Goal: Task Accomplishment & Management: Complete application form

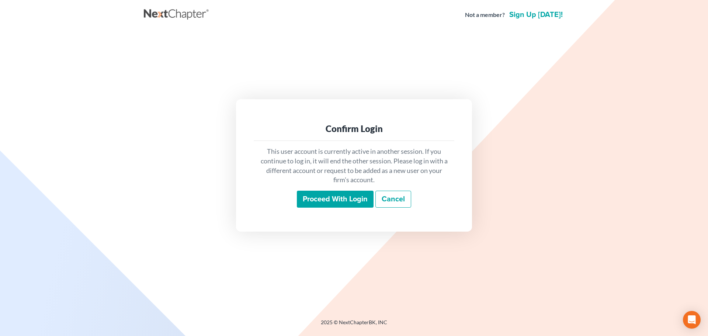
click at [330, 197] on input "Proceed with login" at bounding box center [335, 199] width 77 height 17
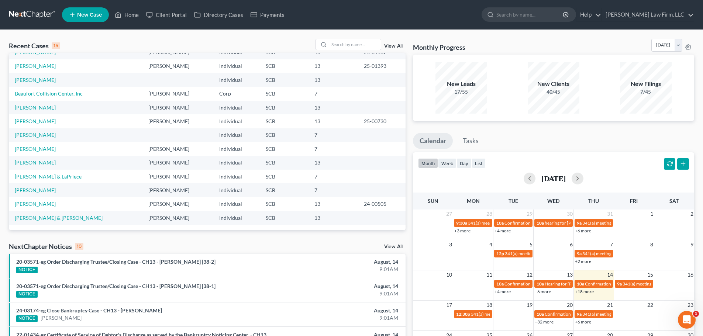
scroll to position [51, 0]
click at [43, 189] on link "[PERSON_NAME]" at bounding box center [35, 190] width 41 height 6
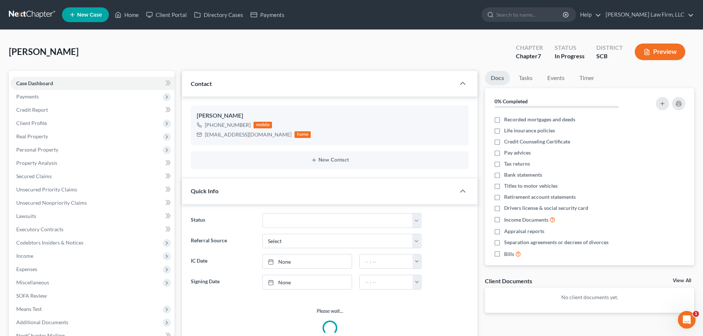
select select "1"
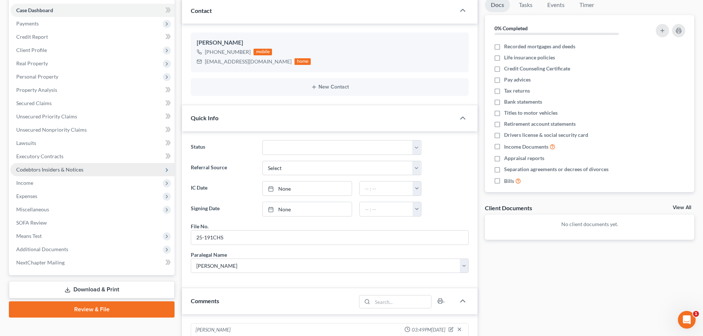
scroll to position [74, 0]
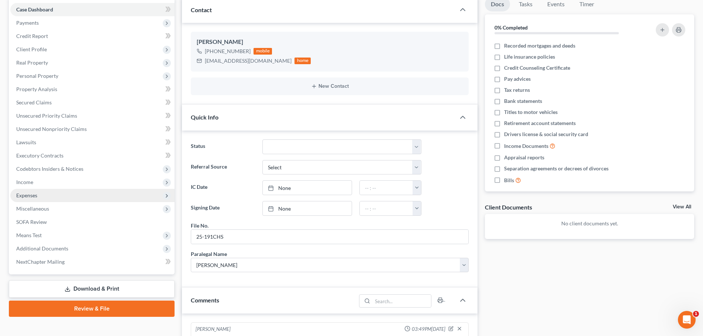
click at [32, 196] on span "Expenses" at bounding box center [26, 195] width 21 height 6
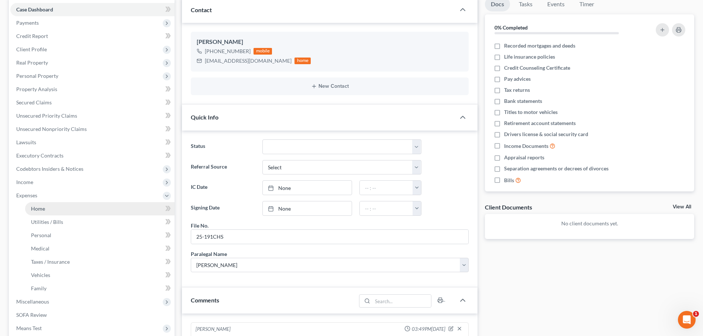
click at [42, 208] on span "Home" at bounding box center [38, 208] width 14 height 6
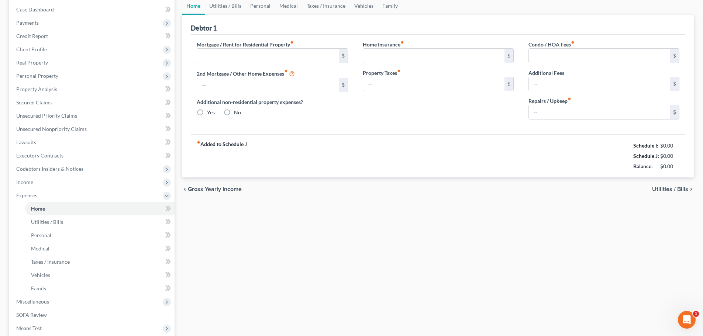
scroll to position [38, 0]
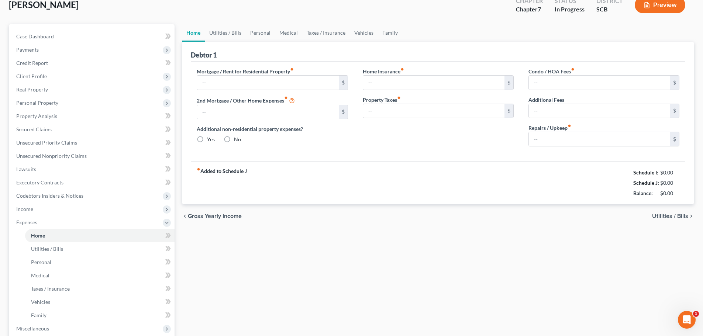
type input "0.00"
radio input "true"
type input "0.00"
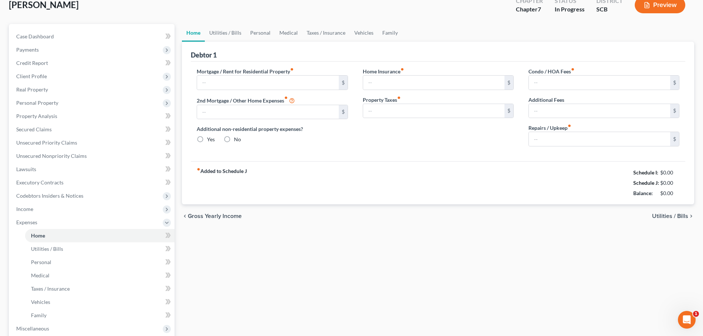
type input "0.00"
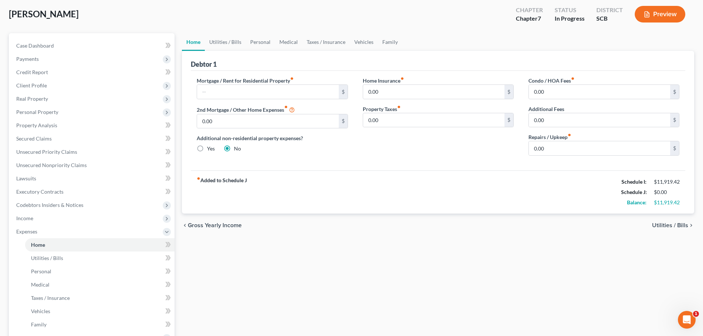
scroll to position [0, 0]
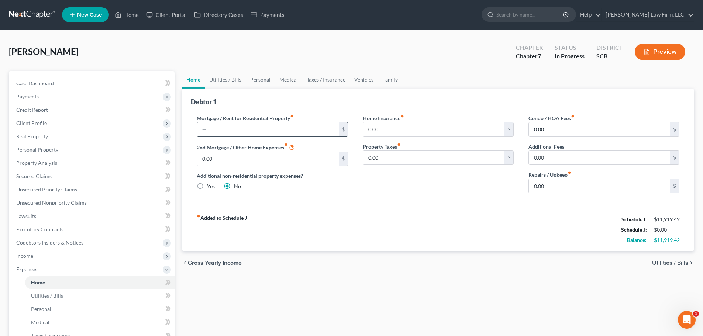
click at [228, 129] on input "text" at bounding box center [267, 129] width 141 height 14
type input "2,425"
click at [583, 189] on input "0.00" at bounding box center [598, 186] width 141 height 14
type input "100"
click at [214, 82] on link "Utilities / Bills" at bounding box center [225, 80] width 41 height 18
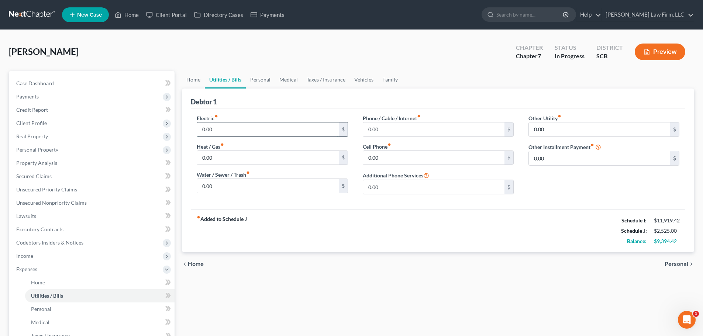
click at [226, 129] on input "0.00" at bounding box center [267, 129] width 141 height 14
type input "315.24"
type input "43.05"
type input "49.50"
type input "247.85"
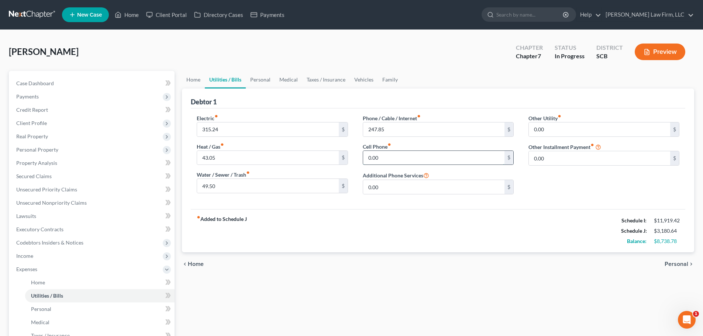
click at [444, 160] on input "0.00" at bounding box center [433, 158] width 141 height 14
drag, startPoint x: 444, startPoint y: 160, endPoint x: 375, endPoint y: 165, distance: 69.1
click at [376, 165] on div "0.00 $" at bounding box center [438, 157] width 151 height 15
click at [405, 159] on input "0.00" at bounding box center [433, 158] width 141 height 14
drag, startPoint x: 405, startPoint y: 159, endPoint x: 333, endPoint y: 160, distance: 71.9
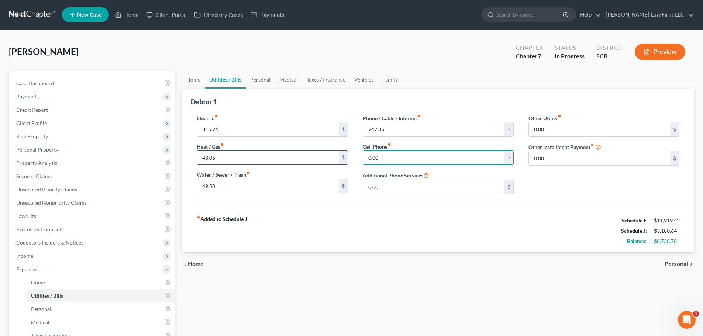
click at [333, 160] on div "Electric fiber_manual_record 315.24 $ Heat / Gas fiber_manual_record 43.05 $ Wa…" at bounding box center [437, 157] width 497 height 86
type input "268.63"
click at [239, 182] on input "49.50" at bounding box center [267, 186] width 141 height 14
type input "1"
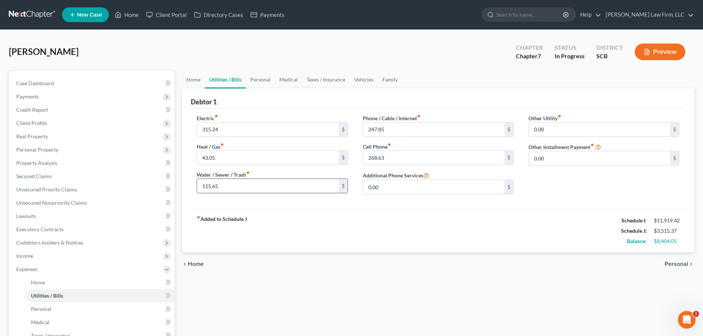
type input "115.65"
type input "10.49"
click at [256, 82] on link "Personal" at bounding box center [260, 80] width 29 height 18
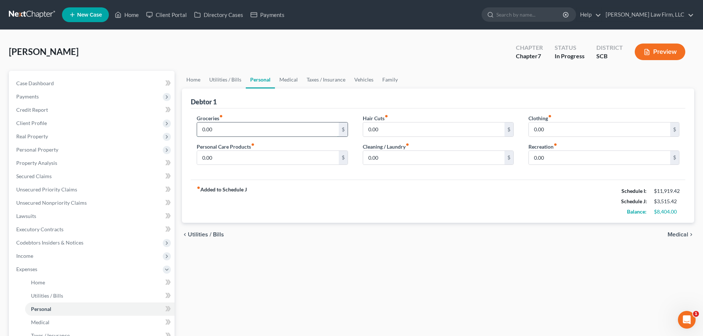
click at [227, 127] on input "0.00" at bounding box center [267, 129] width 141 height 14
type input "1,200"
type input "100"
type input "25"
type input "50"
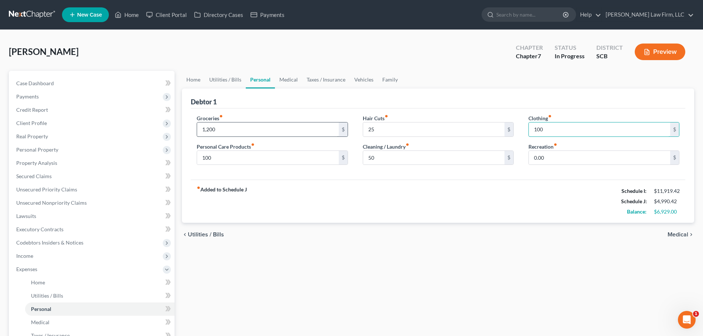
type input "100"
type input "0"
click at [290, 84] on link "Medical" at bounding box center [288, 80] width 27 height 18
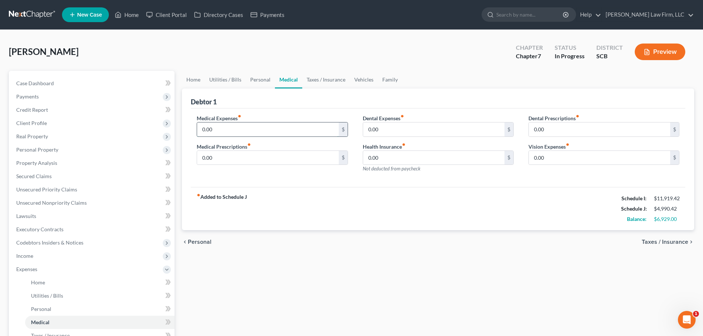
click at [253, 131] on input "0.00" at bounding box center [267, 129] width 141 height 14
click at [283, 130] on input "0.00" at bounding box center [267, 129] width 141 height 14
click at [283, 130] on input "10" at bounding box center [267, 129] width 141 height 14
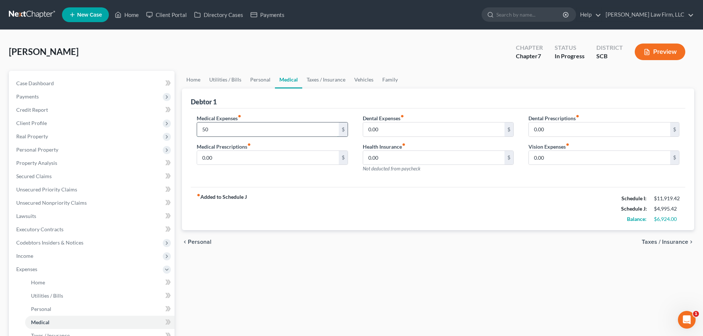
type input "50"
type input "10"
click at [387, 79] on link "Family" at bounding box center [390, 80] width 24 height 18
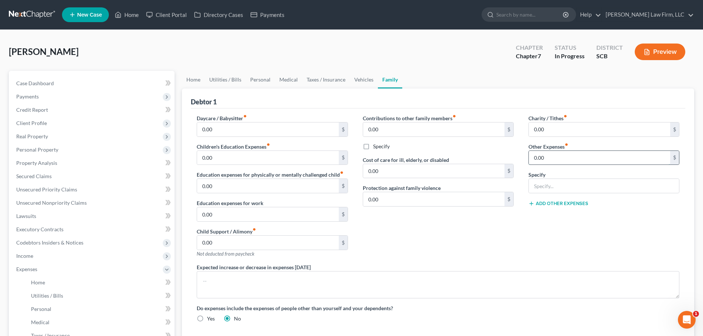
click at [557, 153] on input "0.00" at bounding box center [598, 158] width 141 height 14
type input "290"
type input "Parking for Truck"
click at [552, 187] on input "Parking for Truck" at bounding box center [603, 186] width 150 height 14
click at [254, 76] on link "Personal" at bounding box center [260, 80] width 29 height 18
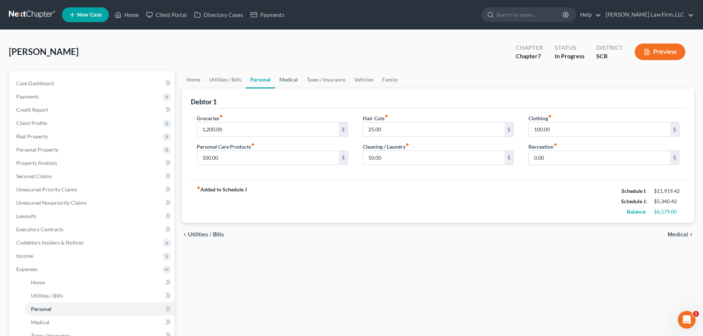
click at [290, 77] on link "Medical" at bounding box center [288, 80] width 27 height 18
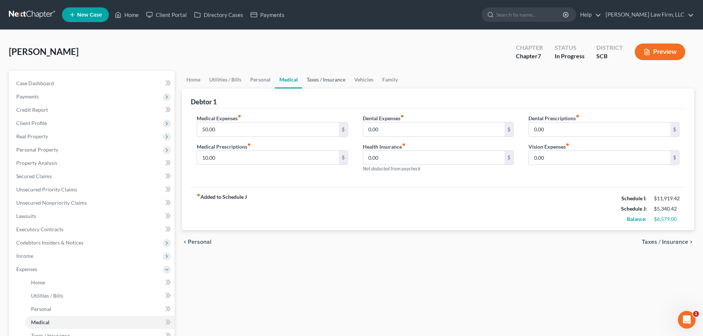
click at [327, 84] on link "Taxes / Insurance" at bounding box center [326, 80] width 48 height 18
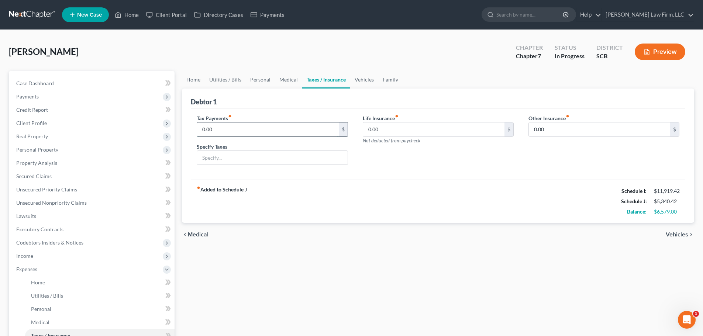
click at [268, 125] on input "0.00" at bounding box center [267, 129] width 141 height 14
click at [247, 127] on input "0.00" at bounding box center [267, 129] width 141 height 14
click at [408, 132] on input "0.00" at bounding box center [433, 129] width 141 height 14
type input "45"
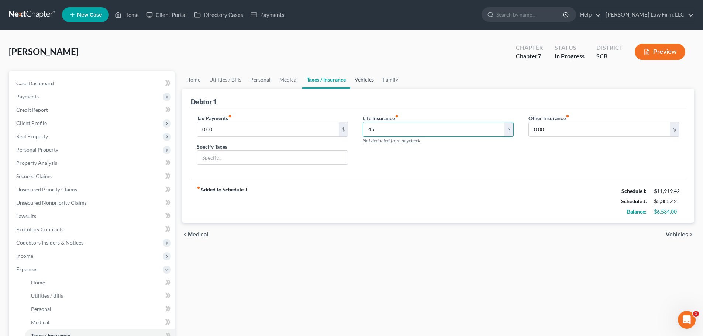
click at [367, 80] on link "Vehicles" at bounding box center [364, 80] width 28 height 18
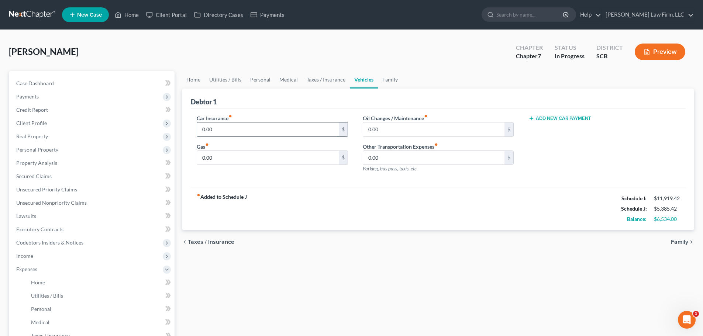
click at [244, 133] on input "0.00" at bounding box center [267, 129] width 141 height 14
type input "261"
click at [194, 80] on link "Home" at bounding box center [193, 80] width 23 height 18
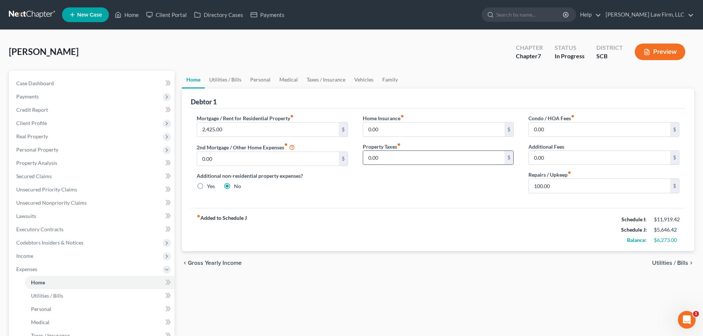
click at [386, 158] on input "0.00" at bounding box center [433, 158] width 141 height 14
click at [468, 136] on div "0.00 $" at bounding box center [438, 129] width 151 height 15
click at [464, 133] on input "0.00" at bounding box center [433, 129] width 141 height 14
type input "21.75"
click at [22, 86] on link "Case Dashboard" at bounding box center [92, 83] width 164 height 13
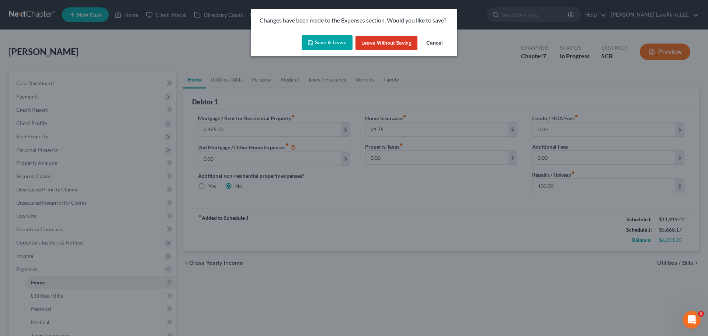
click at [330, 41] on button "Save & Leave" at bounding box center [327, 42] width 51 height 15
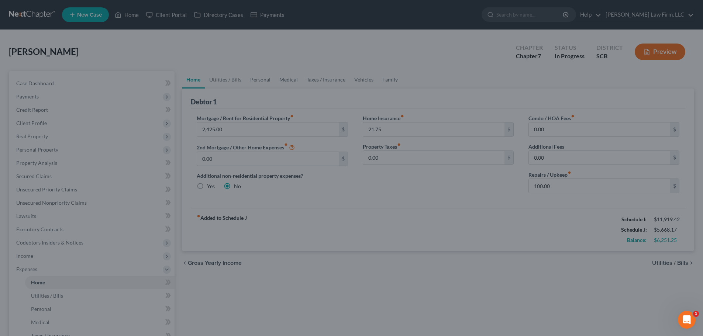
select select "1"
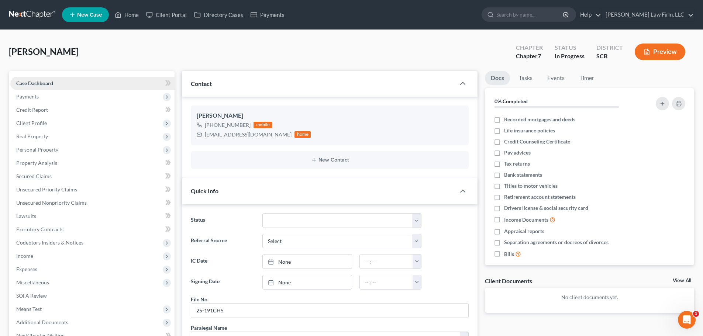
click at [37, 83] on span "Case Dashboard" at bounding box center [34, 83] width 37 height 6
click at [30, 93] on span "Payments" at bounding box center [27, 96] width 22 height 6
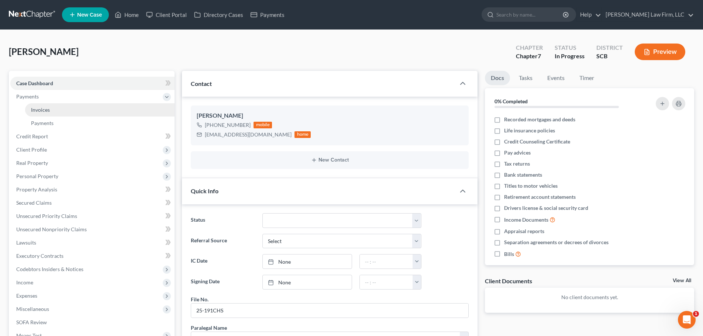
click at [45, 107] on span "Invoices" at bounding box center [40, 110] width 19 height 6
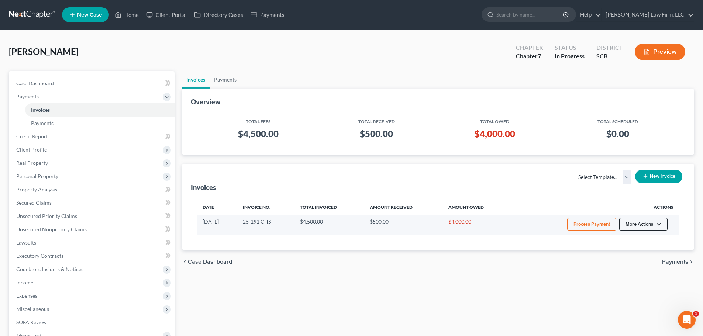
click at [647, 224] on button "More Actions" at bounding box center [643, 224] width 48 height 13
click at [636, 240] on link "View/Edit" at bounding box center [653, 239] width 86 height 13
select select "1"
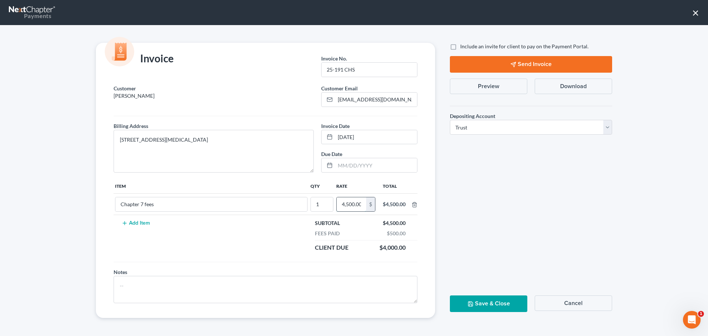
click at [354, 205] on input "4,500.00" at bounding box center [352, 204] width 30 height 14
type input "1,800"
click at [182, 212] on td "Chapter 7 fees" at bounding box center [211, 204] width 195 height 21
click at [180, 208] on input "Chapter 7 fees" at bounding box center [211, 204] width 192 height 14
drag, startPoint x: 180, startPoint y: 208, endPoint x: 148, endPoint y: 213, distance: 32.9
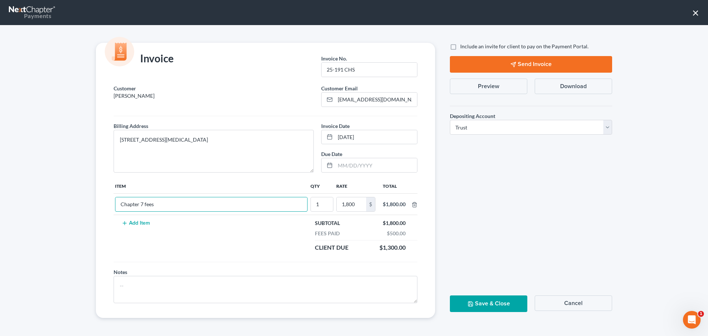
click at [148, 213] on td "Chapter 7 fees" at bounding box center [211, 204] width 195 height 21
type input "Chapter 13 Retainer"
drag, startPoint x: 276, startPoint y: 245, endPoint x: 285, endPoint y: 243, distance: 9.3
click at [277, 245] on td "Add Item" at bounding box center [211, 235] width 195 height 41
click at [508, 302] on button "Save & Close" at bounding box center [488, 303] width 77 height 17
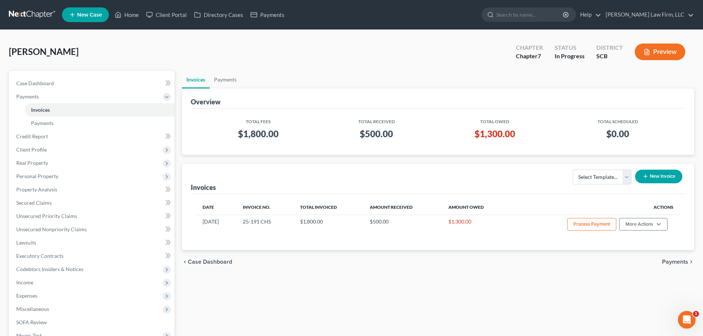
click at [36, 14] on link at bounding box center [32, 14] width 47 height 13
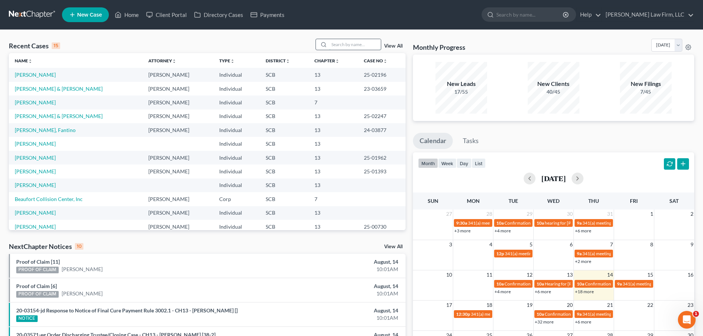
click at [362, 44] on input "search" at bounding box center [355, 44] width 52 height 11
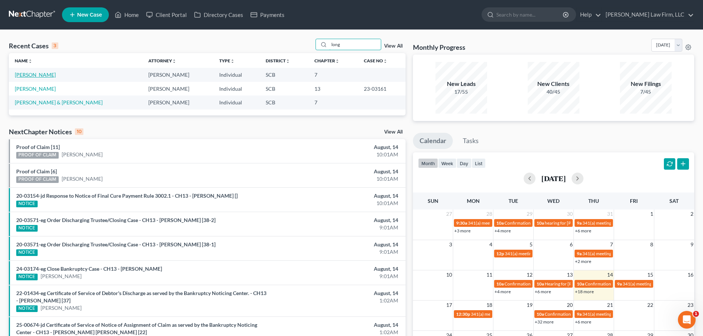
type input "long"
click at [33, 74] on link "[PERSON_NAME]" at bounding box center [35, 75] width 41 height 6
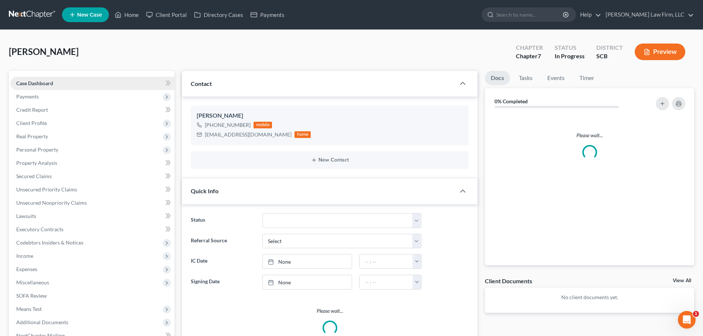
select select "1"
